Goal: Task Accomplishment & Management: Manage account settings

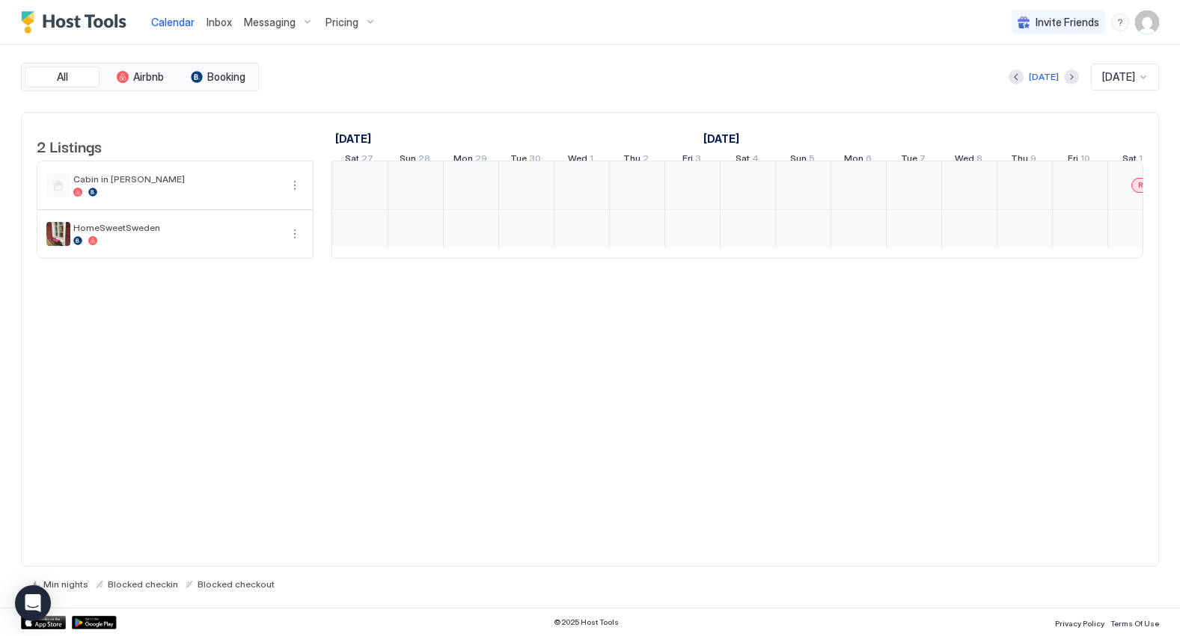
scroll to position [0, 831]
click at [212, 19] on span "Inbox" at bounding box center [218, 22] width 25 height 13
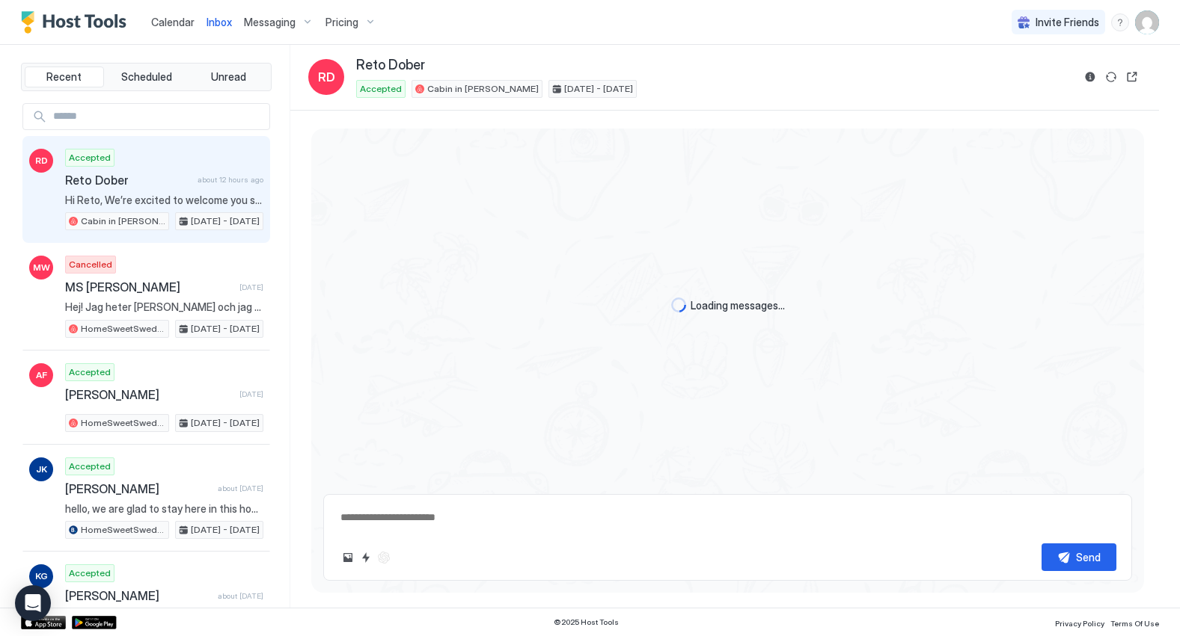
type textarea "*"
click at [184, 22] on span "Calendar" at bounding box center [172, 22] width 43 height 13
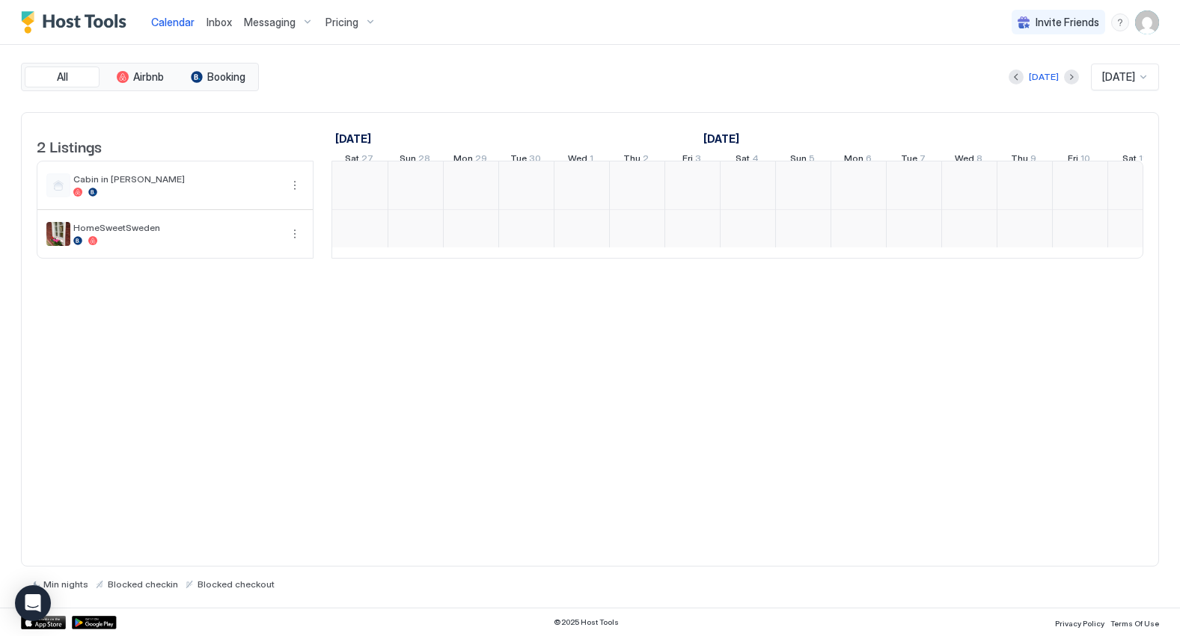
scroll to position [0, 831]
click at [706, 188] on div "3 kr893 3 kr915 3 kr938 3 kr960 3 kr983 3 kr1k 2 kr1.1k 3 kr1k 2 kr1.1k 3 kr1.1…" at bounding box center [1023, 209] width 3044 height 96
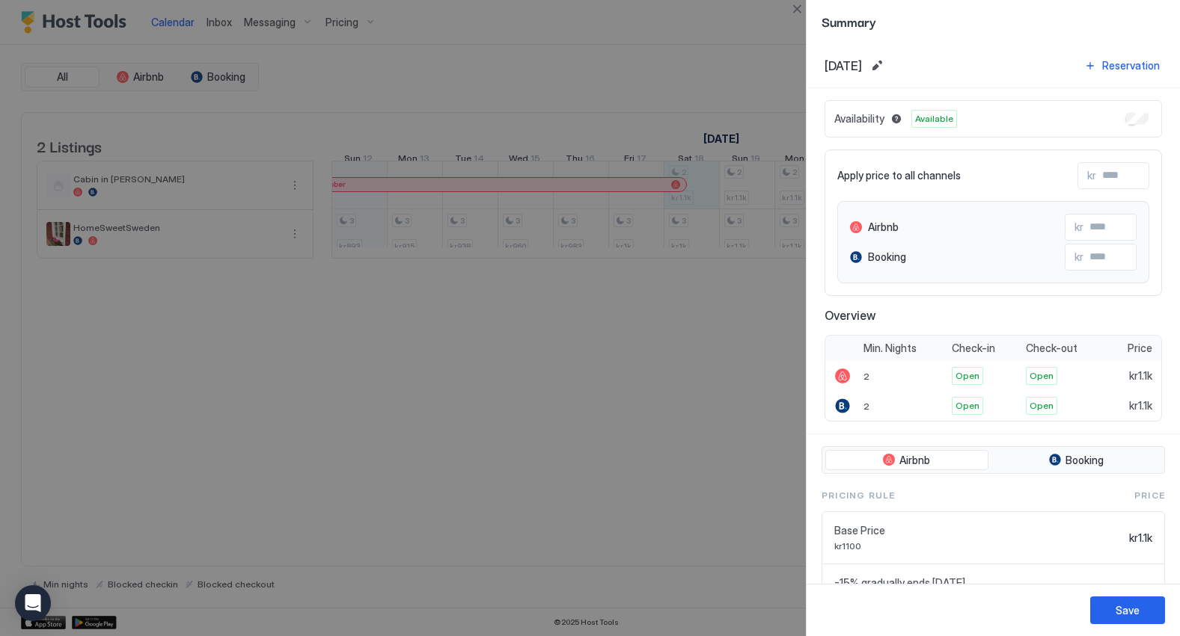
scroll to position [0, 0]
click at [932, 118] on span "Available" at bounding box center [934, 118] width 38 height 13
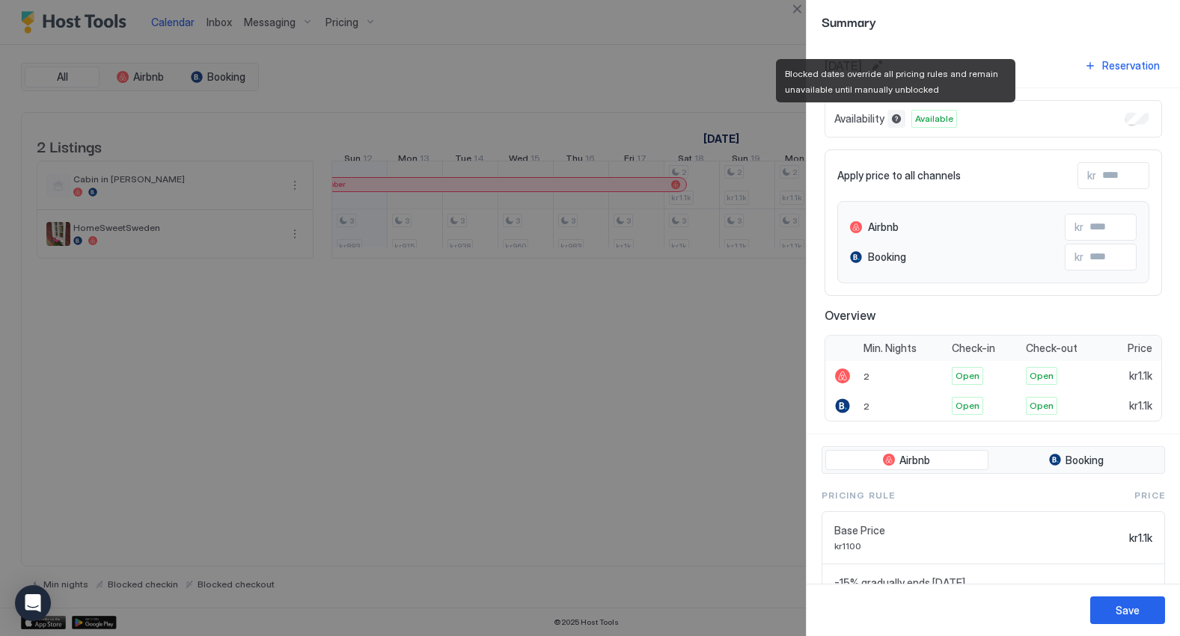
click at [895, 117] on button "Blocked dates override all pricing rules and remain unavailable until manually …" at bounding box center [896, 119] width 18 height 18
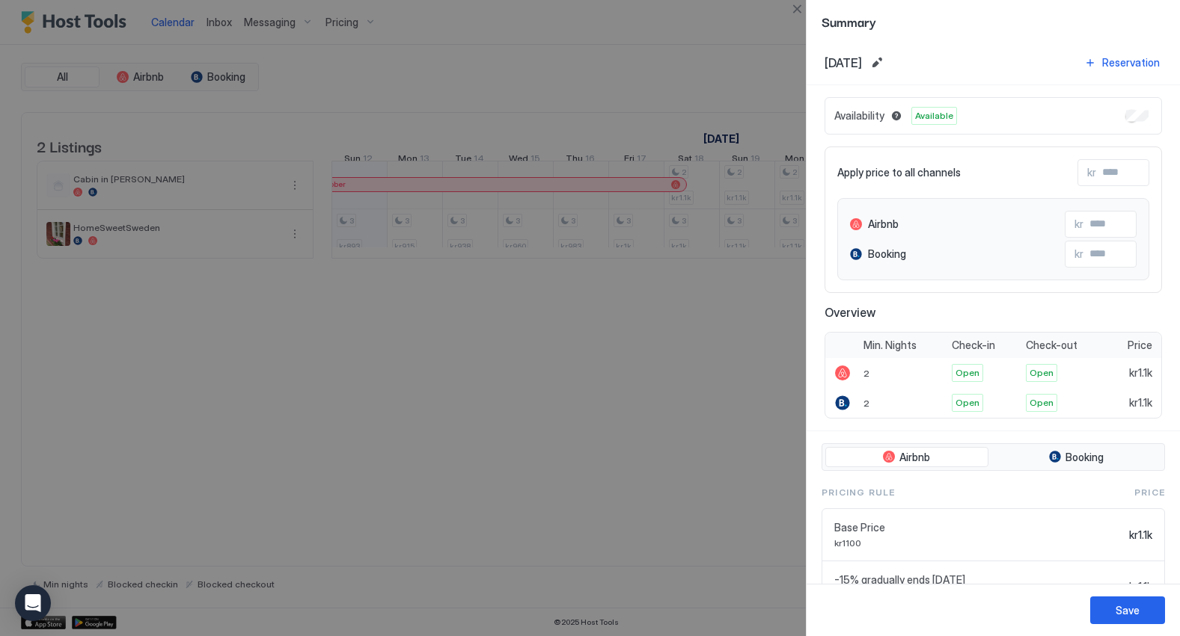
scroll to position [8, 0]
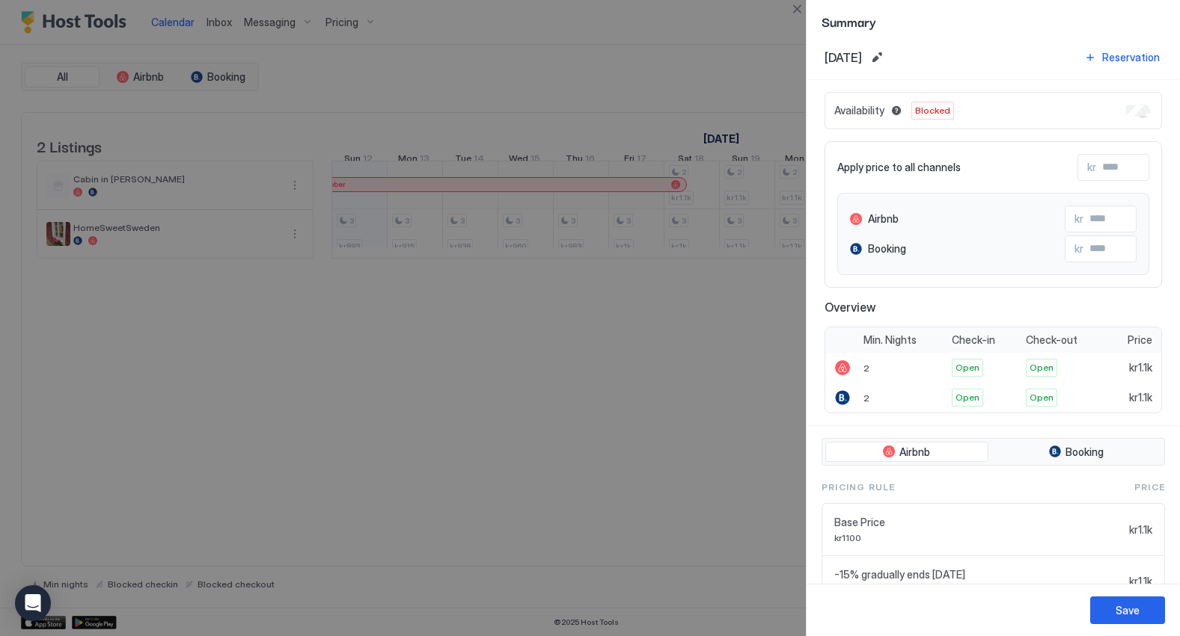
click at [682, 357] on div at bounding box center [590, 318] width 1180 height 636
click at [699, 295] on div at bounding box center [590, 318] width 1180 height 636
click at [1149, 613] on button "Save" at bounding box center [1127, 611] width 75 height 28
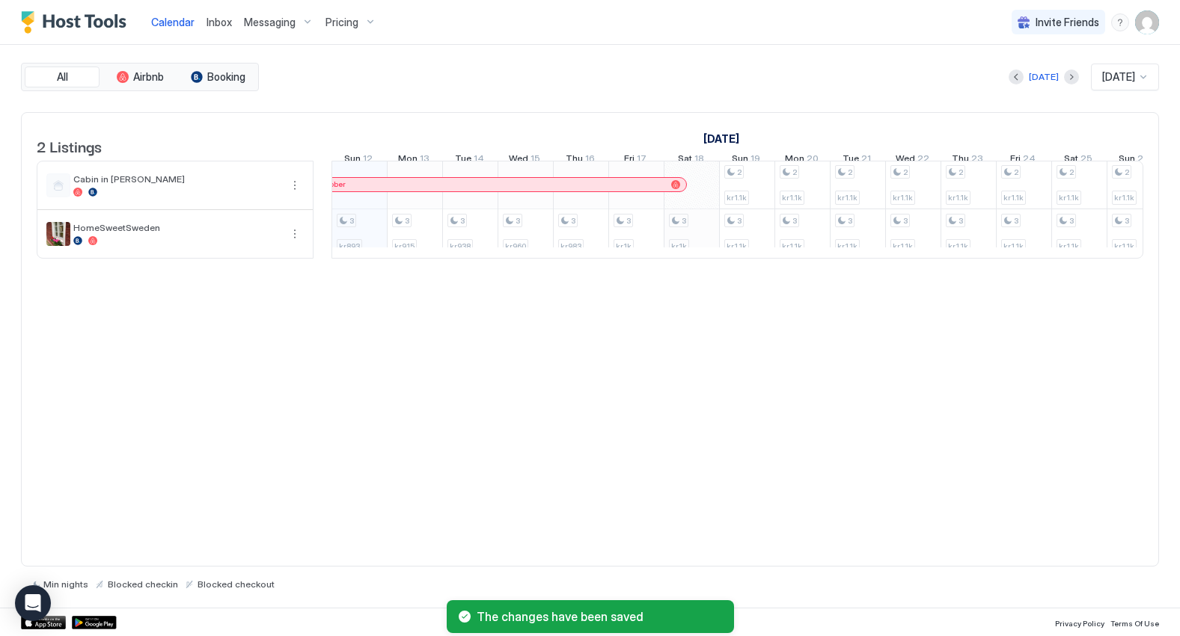
click at [691, 245] on div "3 kr893 3 kr915 3 kr938 3 kr960 3 kr983 3 kr1k 3 kr1k 2 kr1.1k 3 kr1.1k 2 kr1.1…" at bounding box center [1023, 209] width 3044 height 96
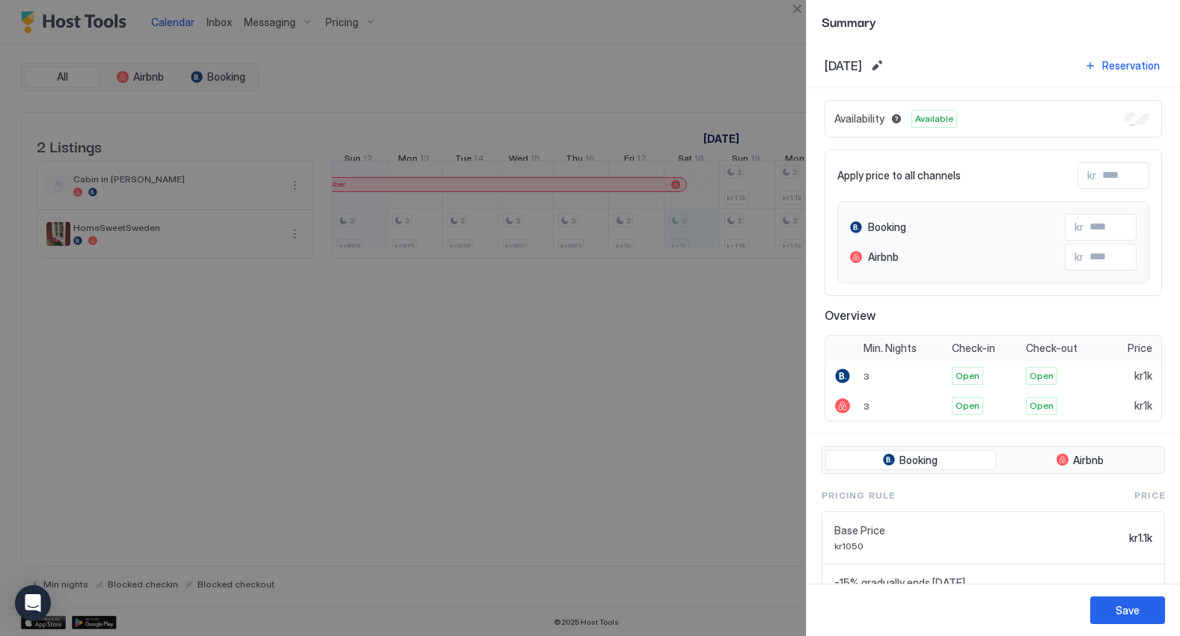
scroll to position [0, 0]
click at [719, 330] on div at bounding box center [590, 318] width 1180 height 636
click at [263, 349] on div at bounding box center [590, 318] width 1180 height 636
